Goal: Task Accomplishment & Management: Use online tool/utility

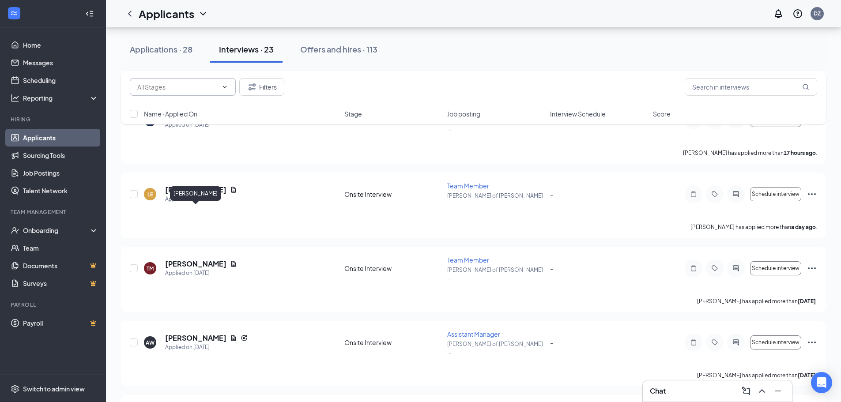
scroll to position [442, 0]
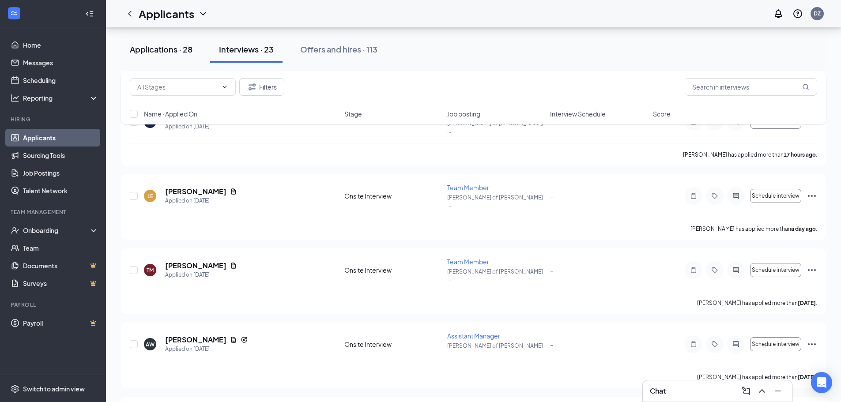
click at [174, 52] on div "Applications · 28" at bounding box center [161, 49] width 63 height 11
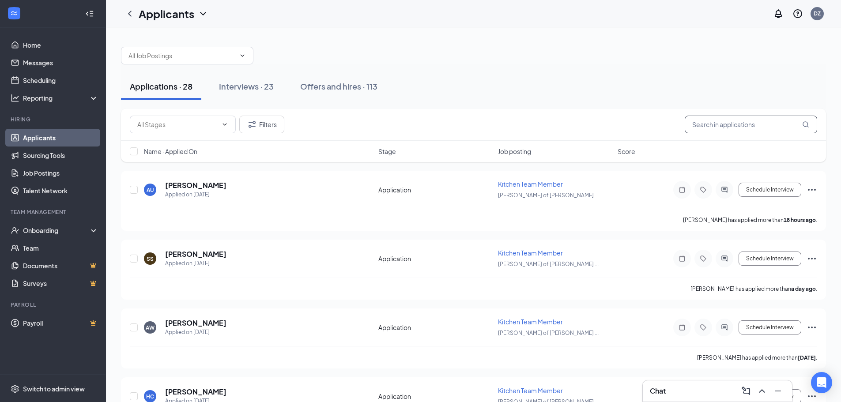
click at [742, 124] on input "text" at bounding box center [751, 125] width 133 height 18
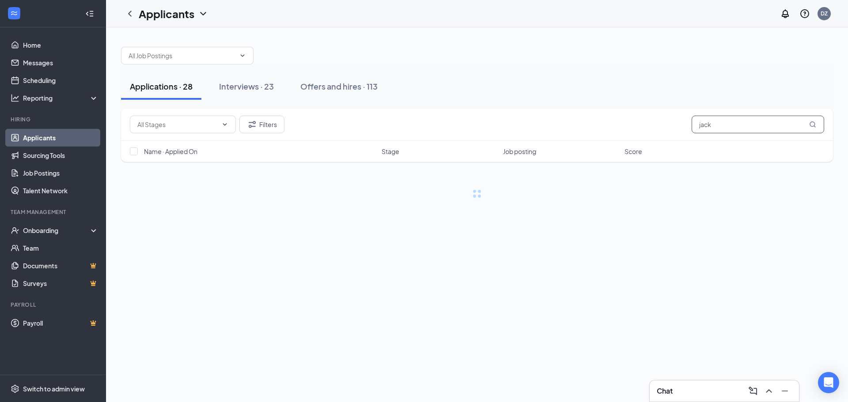
type input "jack"
click at [814, 126] on icon "MagnifyingGlass" at bounding box center [812, 124] width 7 height 7
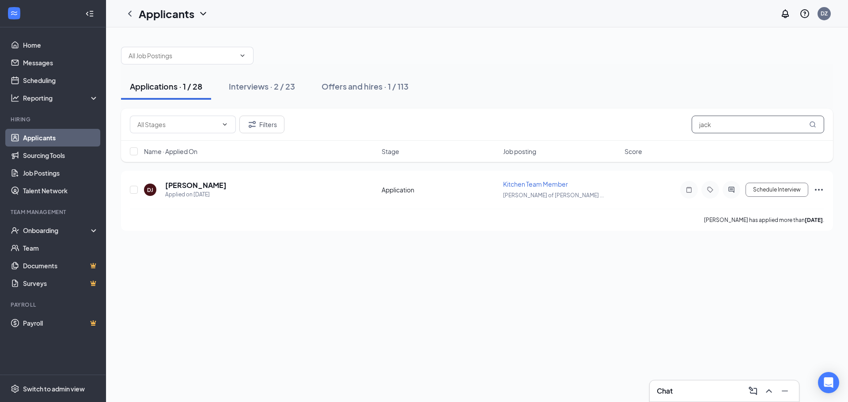
click at [814, 126] on icon "MagnifyingGlass" at bounding box center [813, 124] width 6 height 6
click at [270, 87] on div "Interviews · 2 / 23" at bounding box center [262, 86] width 66 height 11
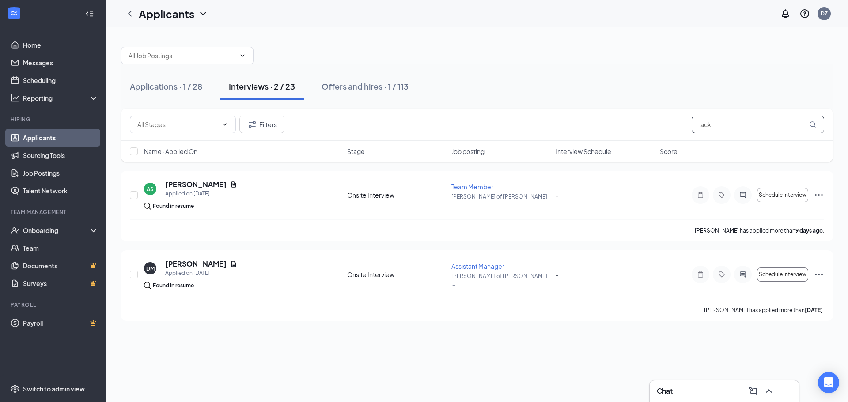
click at [734, 124] on input "jack" at bounding box center [758, 125] width 133 height 18
click at [811, 126] on icon "MagnifyingGlass" at bounding box center [813, 124] width 6 height 6
click at [245, 88] on div "Interviews · 2 / 23" at bounding box center [262, 86] width 66 height 11
click at [197, 89] on div "Applications · 1 / 28" at bounding box center [166, 86] width 72 height 11
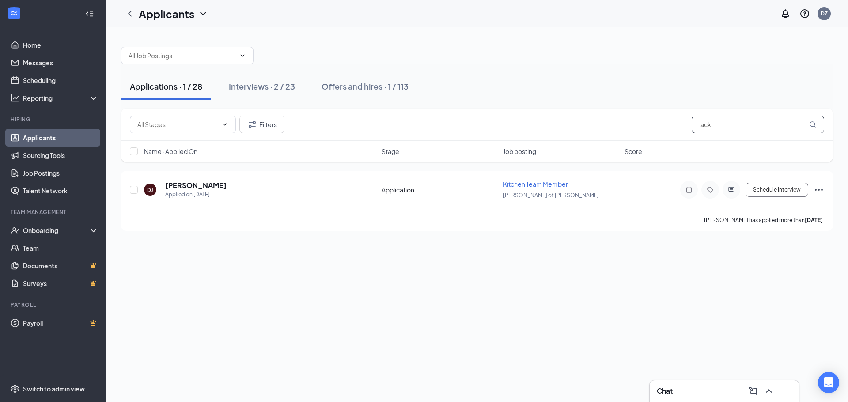
drag, startPoint x: 730, startPoint y: 123, endPoint x: 629, endPoint y: 128, distance: 100.4
click at [631, 128] on div "Filters jack" at bounding box center [477, 125] width 694 height 18
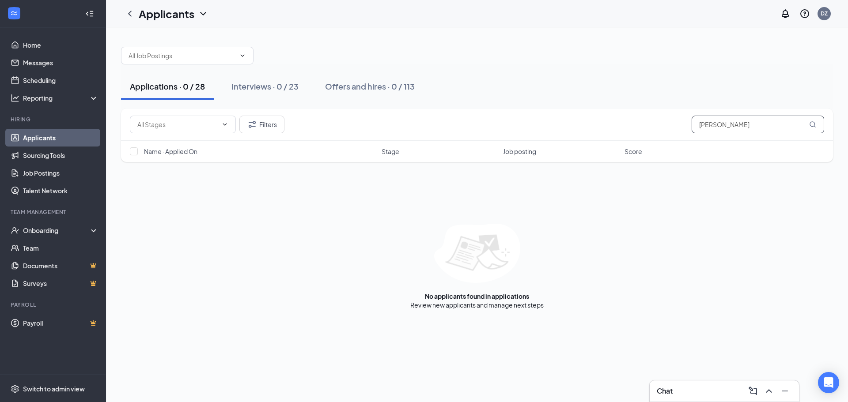
type input "[PERSON_NAME]"
click at [813, 124] on icon "MagnifyingGlass" at bounding box center [812, 124] width 7 height 7
click at [51, 136] on link "Applicants" at bounding box center [61, 138] width 76 height 18
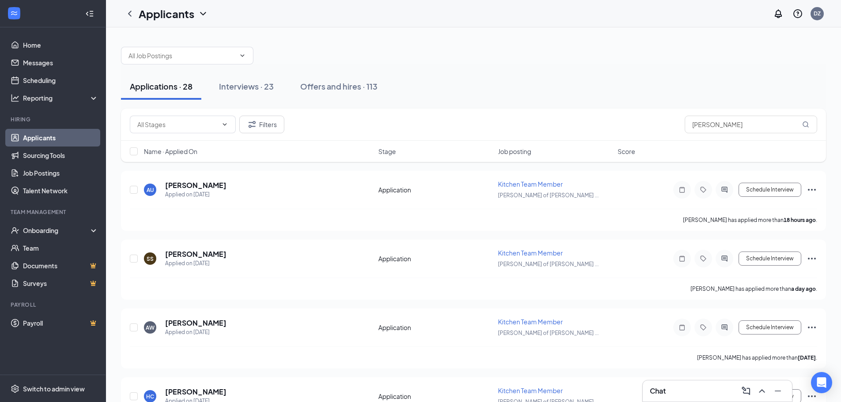
click at [51, 136] on link "Applicants" at bounding box center [61, 138] width 76 height 18
click at [807, 127] on icon "MagnifyingGlass" at bounding box center [806, 124] width 7 height 7
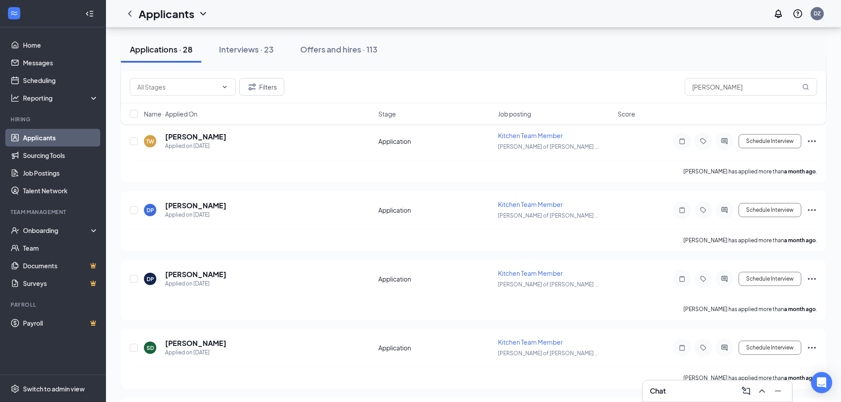
scroll to position [1700, 0]
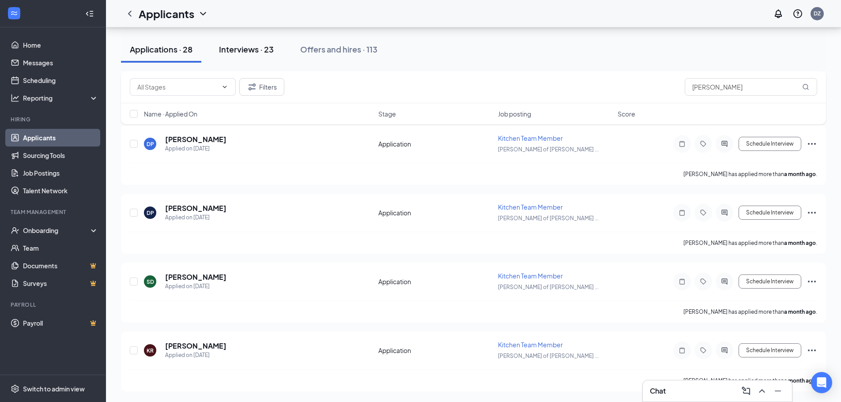
click at [241, 53] on div "Interviews · 23" at bounding box center [246, 49] width 55 height 11
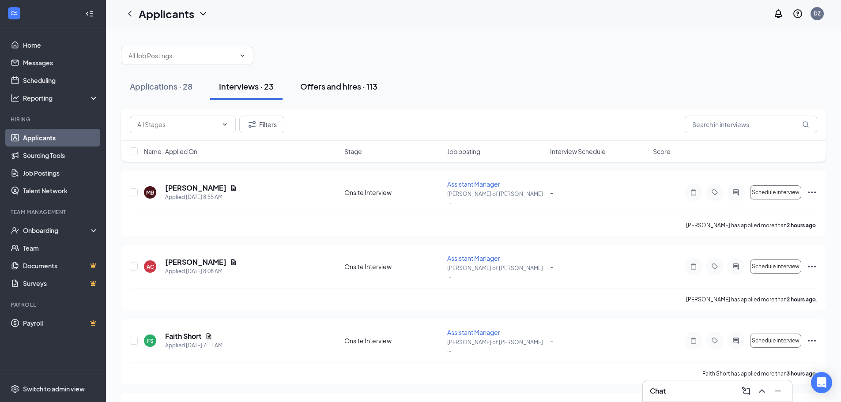
click at [361, 87] on div "Offers and hires · 113" at bounding box center [338, 86] width 77 height 11
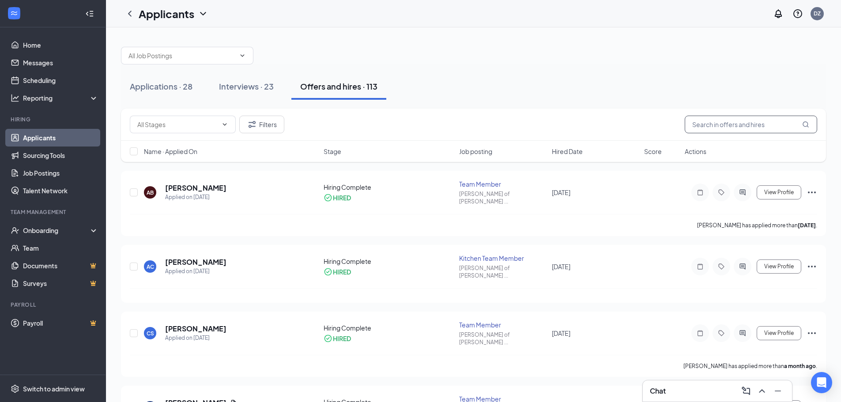
click at [754, 129] on input "text" at bounding box center [751, 125] width 133 height 18
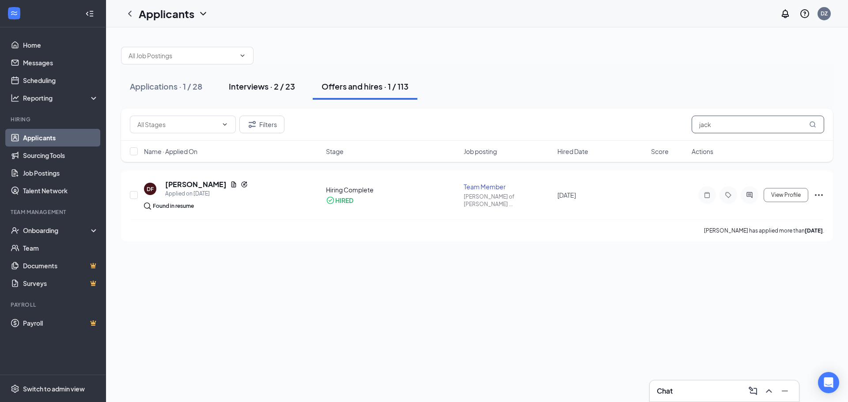
type input "jack"
click at [262, 89] on div "Interviews · 2 / 23" at bounding box center [262, 86] width 66 height 11
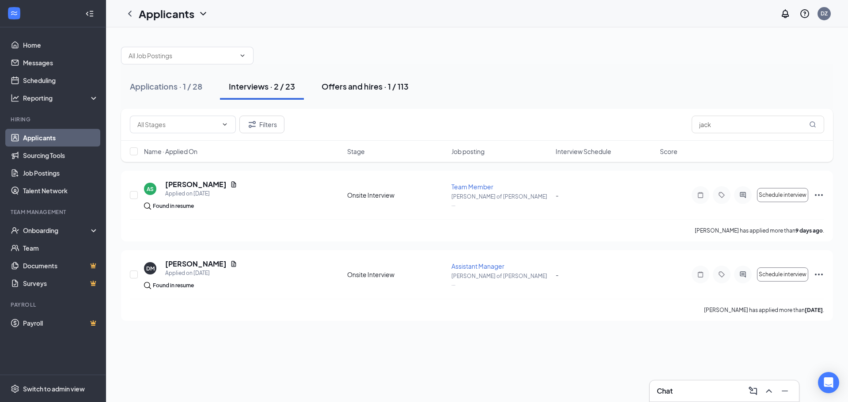
click at [374, 84] on div "Offers and hires · 1 / 113" at bounding box center [365, 86] width 87 height 11
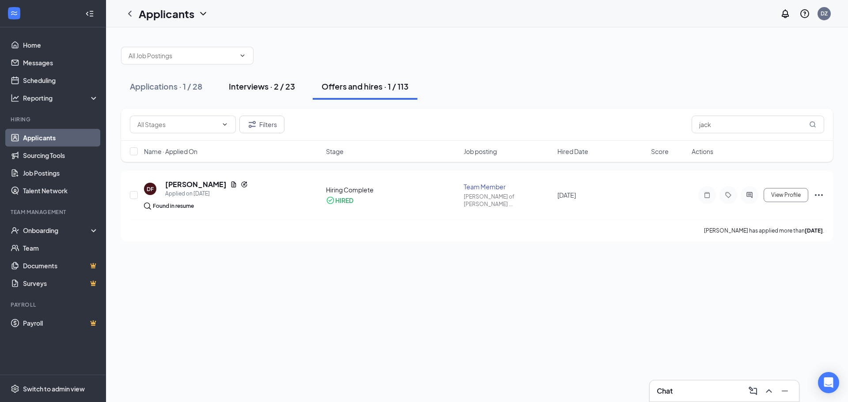
click at [269, 86] on div "Interviews · 2 / 23" at bounding box center [262, 86] width 66 height 11
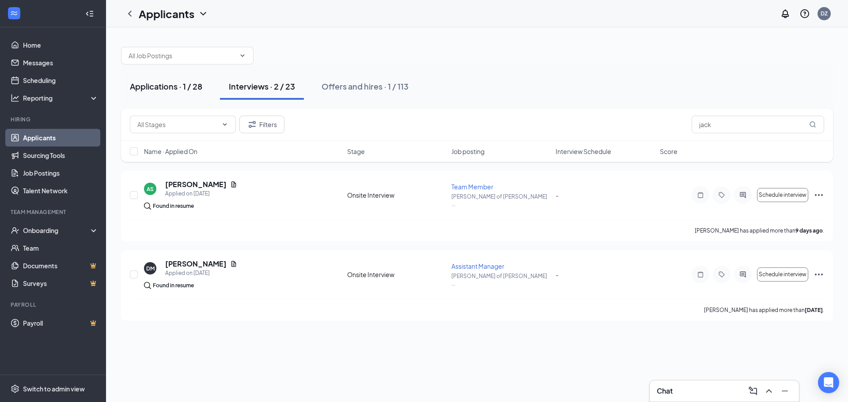
click at [179, 92] on button "Applications · 1 / 28" at bounding box center [166, 86] width 90 height 27
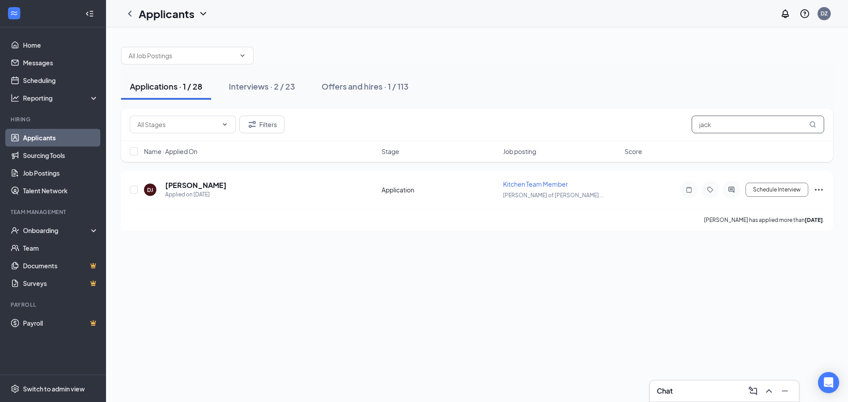
drag, startPoint x: 725, startPoint y: 126, endPoint x: 610, endPoint y: 125, distance: 115.7
click at [610, 125] on div "Filters jack" at bounding box center [477, 125] width 694 height 18
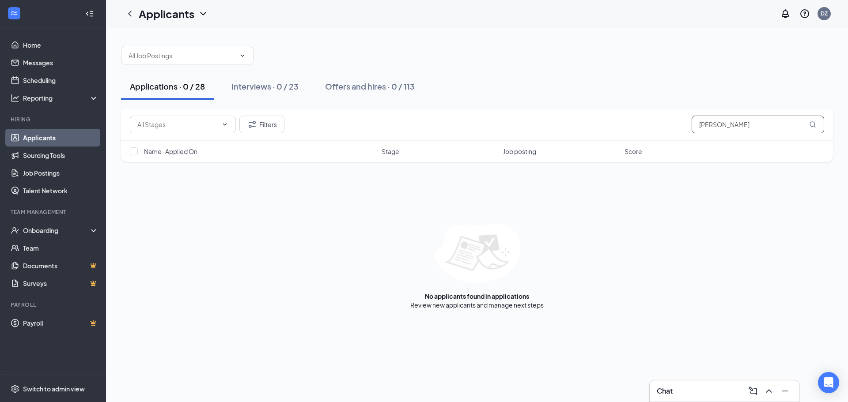
drag, startPoint x: 779, startPoint y: 131, endPoint x: 660, endPoint y: 125, distance: 119.8
click at [660, 125] on div "Filters [PERSON_NAME]" at bounding box center [477, 125] width 694 height 18
type input "[PERSON_NAME]"
click at [61, 135] on link "Applicants" at bounding box center [61, 138] width 76 height 18
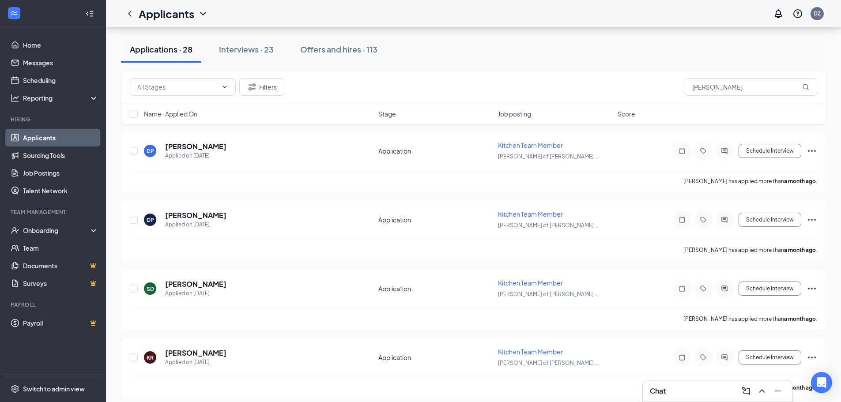
scroll to position [1700, 0]
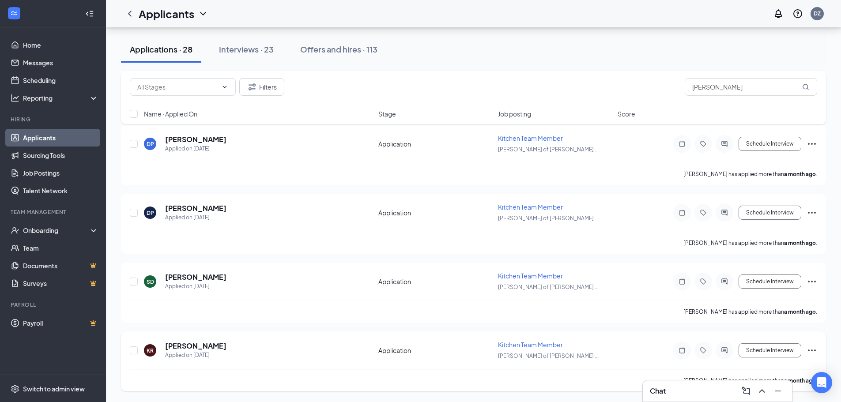
click at [561, 378] on div "[PERSON_NAME] has applied more than a month ago ." at bounding box center [474, 381] width 688 height 22
click at [608, 372] on div "[PERSON_NAME] has applied more than a month ago ." at bounding box center [474, 381] width 688 height 22
drag, startPoint x: 730, startPoint y: 85, endPoint x: 617, endPoint y: 105, distance: 114.9
click at [617, 105] on div "Filters [PERSON_NAME] Name · Applied On Stage Job posting Score" at bounding box center [473, 97] width 705 height 53
click at [224, 87] on icon "ChevronDown" at bounding box center [225, 87] width 4 height 2
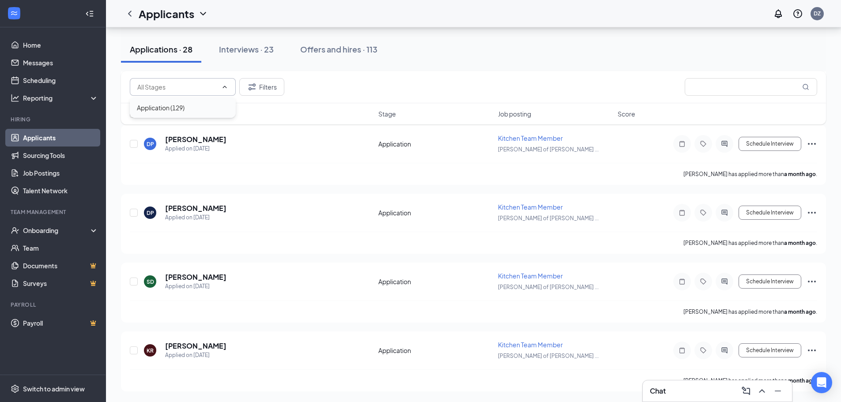
click at [170, 110] on div "Application (129)" at bounding box center [161, 108] width 48 height 10
type input "Application (129)"
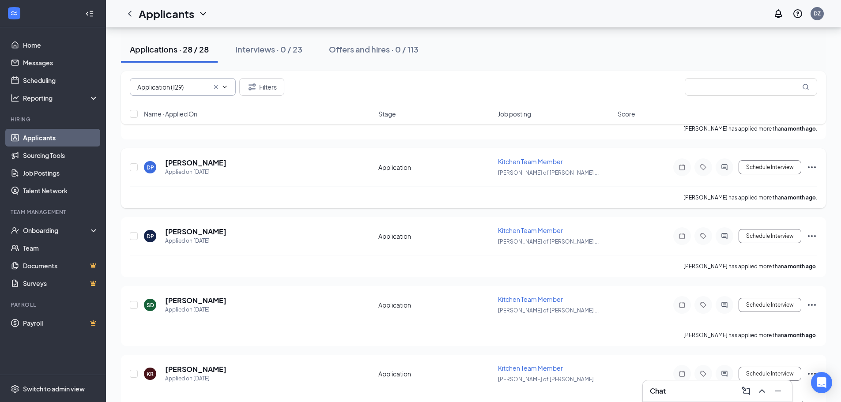
scroll to position [1700, 0]
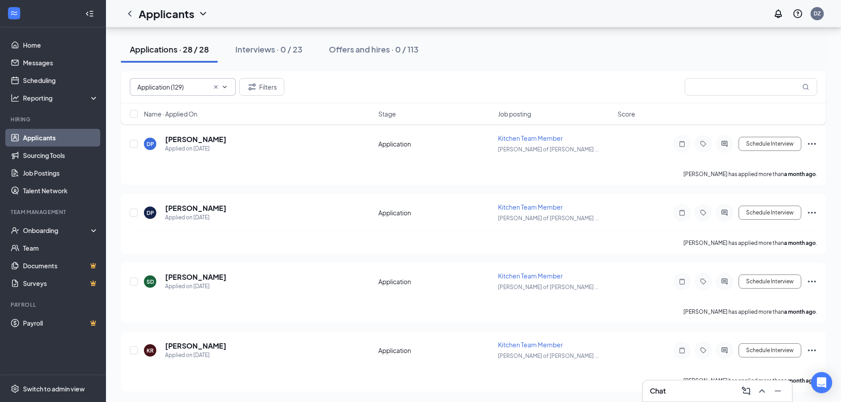
click at [225, 87] on icon "ChevronDown" at bounding box center [224, 86] width 7 height 7
click at [210, 88] on span "Application (129)" at bounding box center [183, 87] width 106 height 18
click at [217, 87] on icon "Cross" at bounding box center [215, 86] width 7 height 7
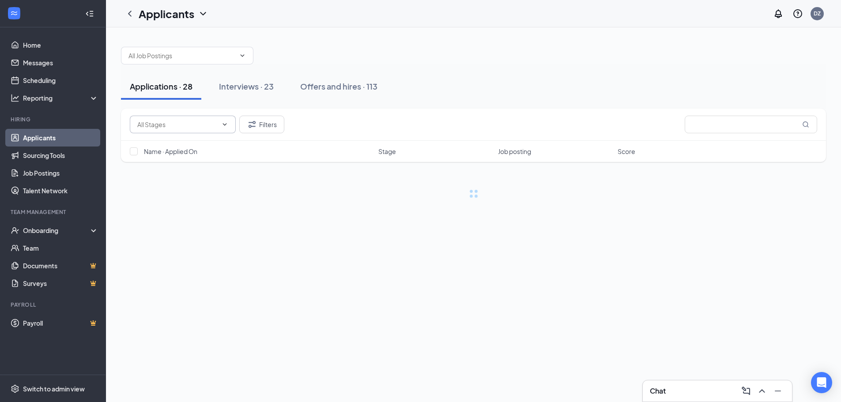
scroll to position [0, 0]
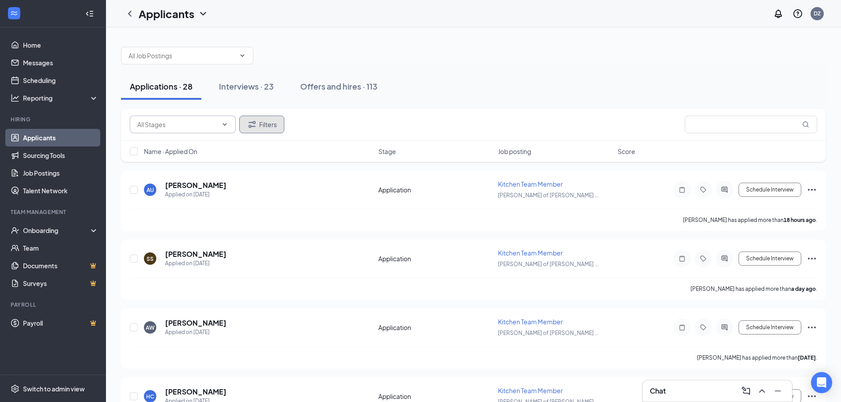
click at [257, 123] on icon "Filter" at bounding box center [252, 124] width 11 height 11
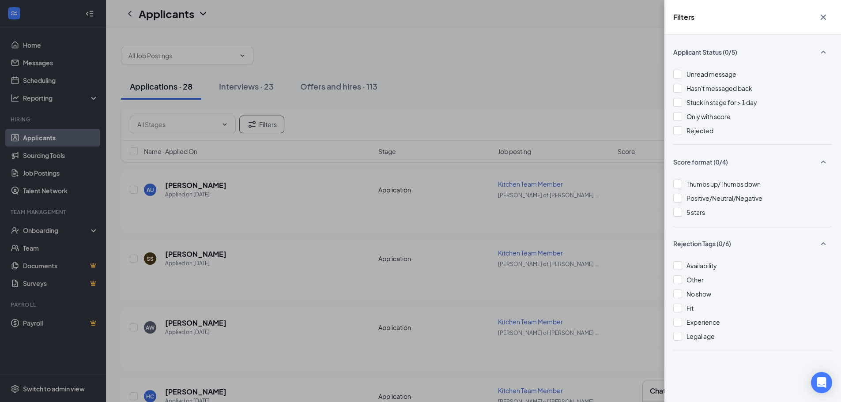
click at [477, 97] on div "Filters Applicant Status (0/5) Unread message Hasn't messaged back Stuck in sta…" at bounding box center [420, 201] width 841 height 402
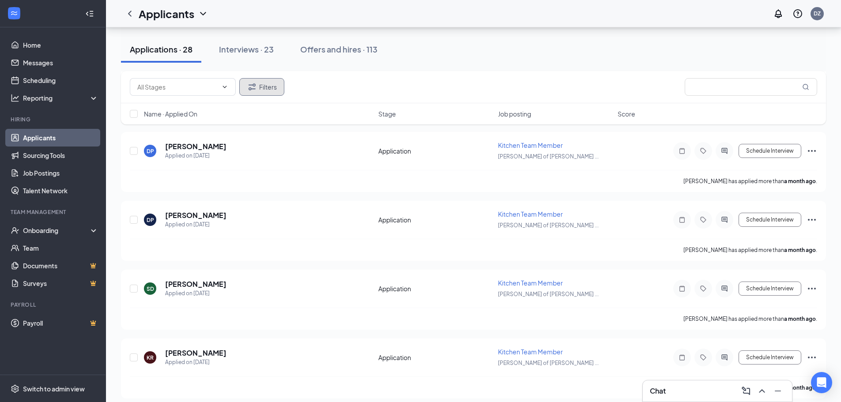
scroll to position [1700, 0]
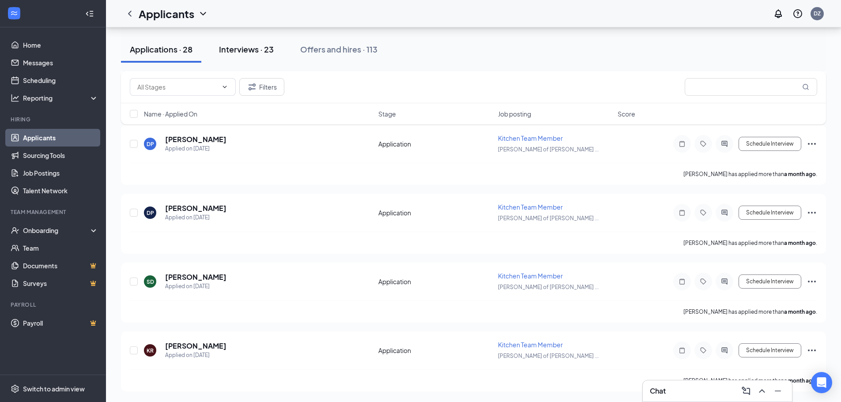
click at [244, 50] on div "Interviews · 23" at bounding box center [246, 49] width 55 height 11
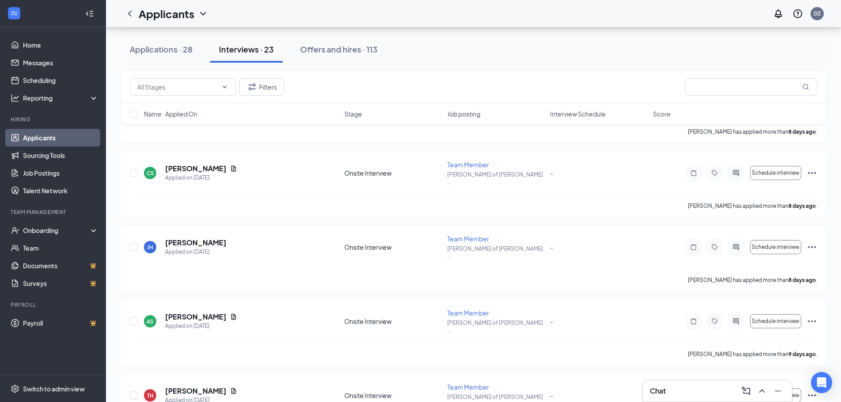
scroll to position [1315, 0]
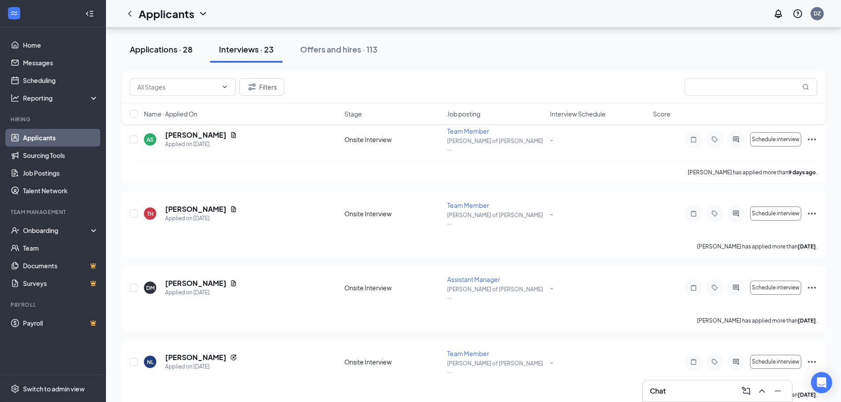
click at [182, 51] on div "Applications · 28" at bounding box center [161, 49] width 63 height 11
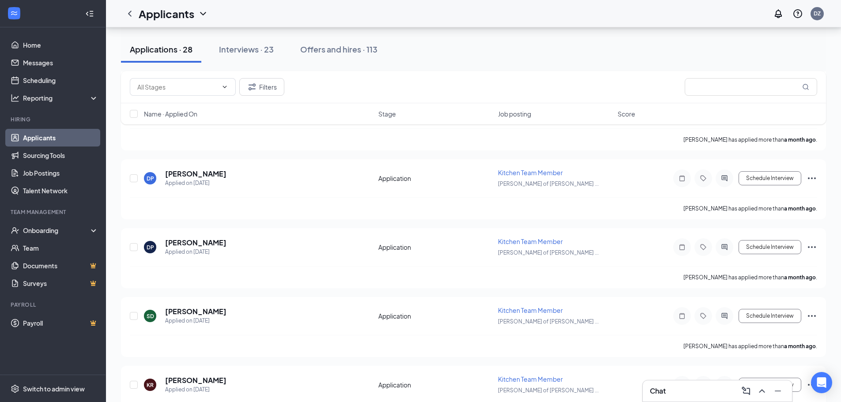
scroll to position [1700, 0]
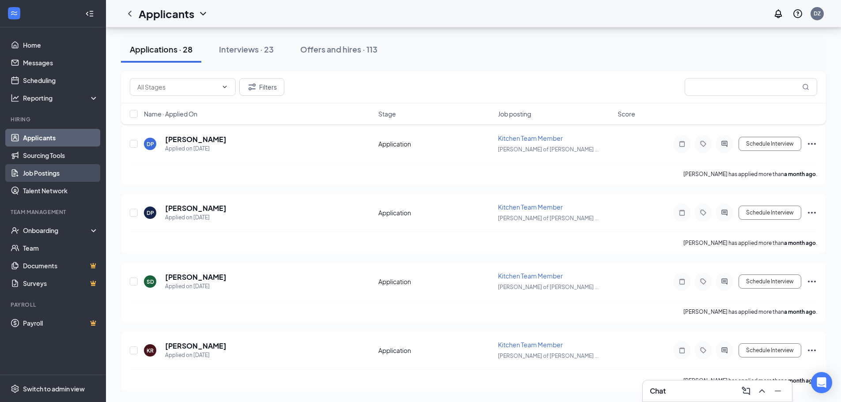
click at [23, 176] on link "Job Postings" at bounding box center [61, 173] width 76 height 18
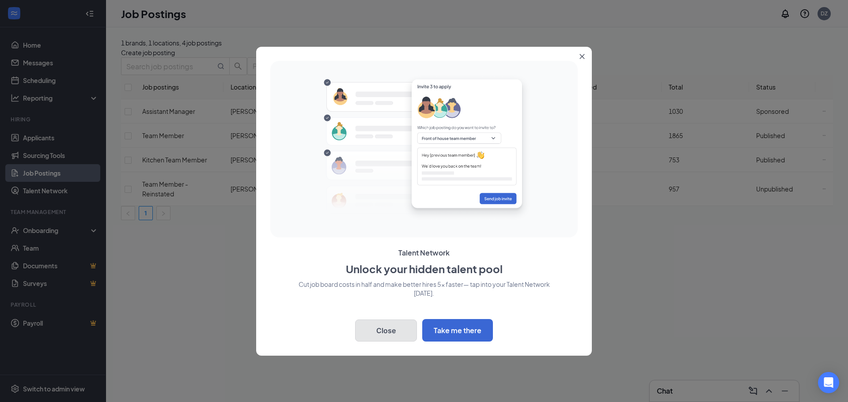
click at [394, 337] on button "Close" at bounding box center [386, 331] width 62 height 22
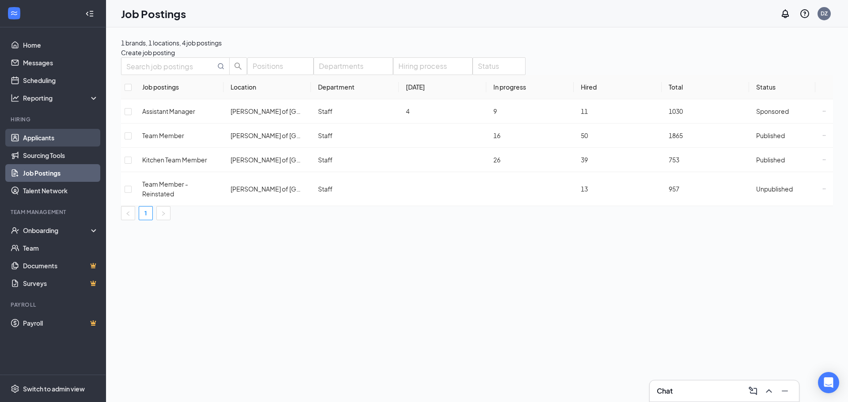
click at [32, 136] on link "Applicants" at bounding box center [61, 138] width 76 height 18
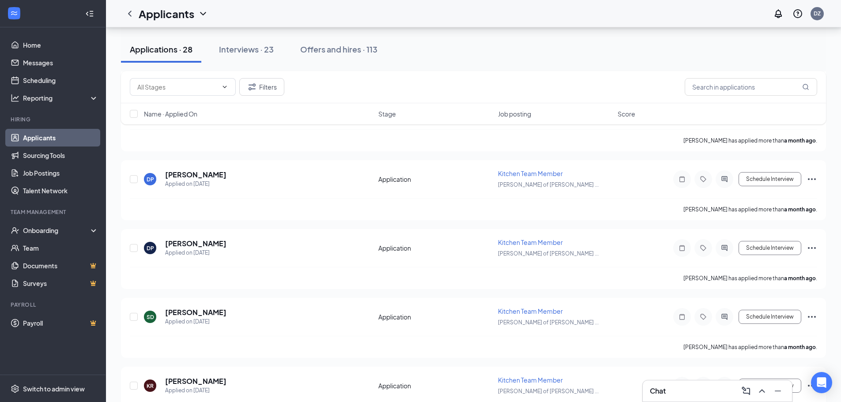
scroll to position [1700, 0]
